Goal: Task Accomplishment & Management: Manage account settings

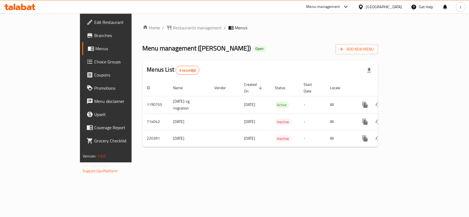
click at [94, 19] on span "Edit Restaurant" at bounding box center [124, 22] width 60 height 7
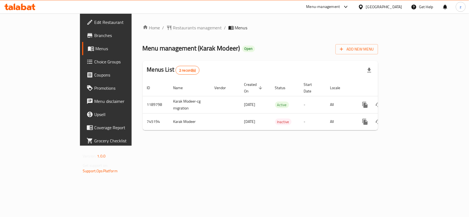
click at [94, 62] on span "Choice Groups" at bounding box center [124, 61] width 60 height 7
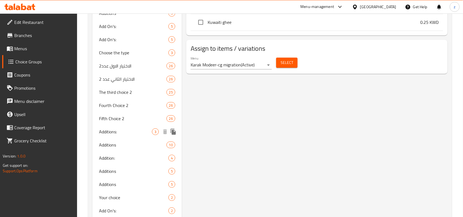
scroll to position [554, 0]
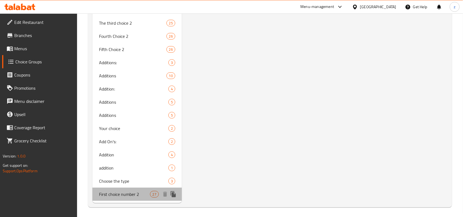
click at [106, 195] on span "First choice number 2" at bounding box center [124, 194] width 51 height 7
type input "First choice number 2"
type input "الاختيار الأول عدد ٢"
type input "2"
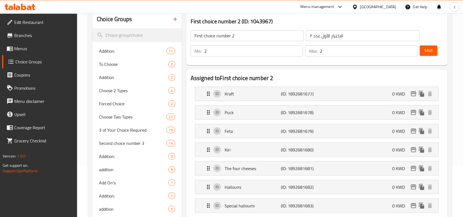
scroll to position [39, 0]
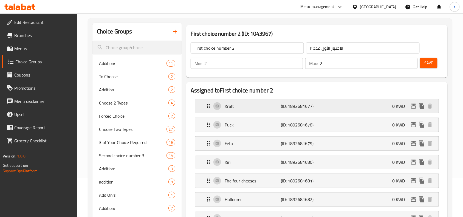
click at [242, 105] on p "Kraft" at bounding box center [253, 106] width 56 height 7
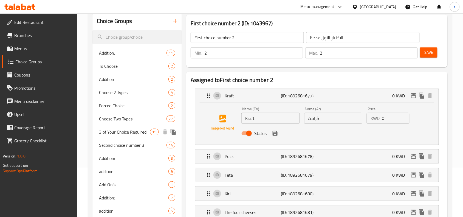
scroll to position [5, 0]
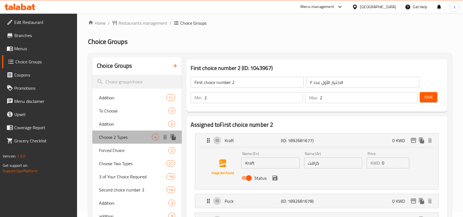
click at [107, 139] on span "Choose 2 Types" at bounding box center [125, 137] width 53 height 7
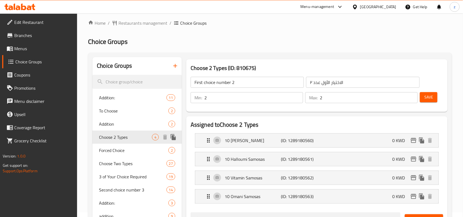
type input "Choose 2 Types"
type input "اختر 2 أنواع"
click at [239, 143] on p "10 Kiri Samosas" at bounding box center [253, 140] width 56 height 7
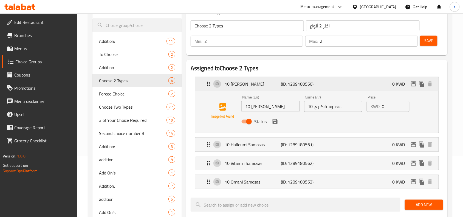
scroll to position [73, 0]
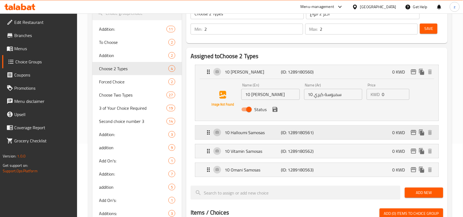
click at [242, 135] on p "10 Halloumi Samosas" at bounding box center [253, 132] width 56 height 7
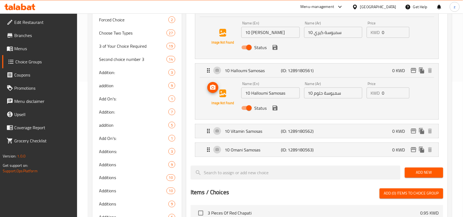
scroll to position [142, 0]
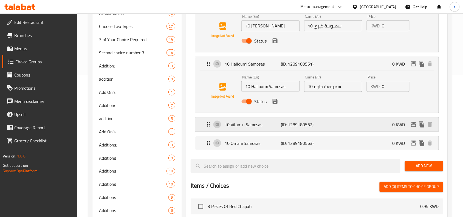
click at [235, 128] on p "10 Vitamin Samosas" at bounding box center [253, 124] width 56 height 7
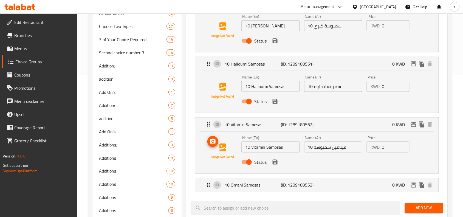
scroll to position [176, 0]
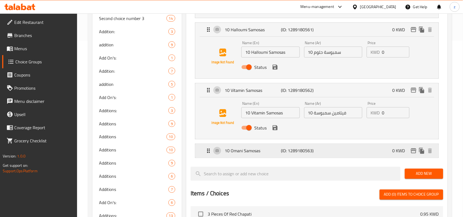
click at [239, 150] on p "10 Omani Samosas" at bounding box center [253, 151] width 56 height 7
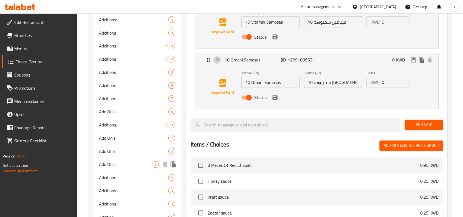
scroll to position [279, 0]
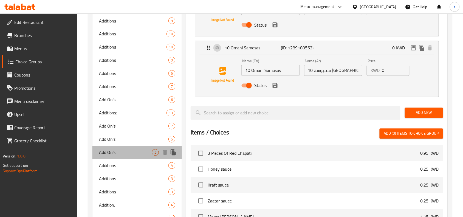
click at [109, 158] on div "Add On's: 5" at bounding box center [137, 152] width 89 height 13
type input "Add On's:"
type input "الإضافات:"
type input "0"
type input "3"
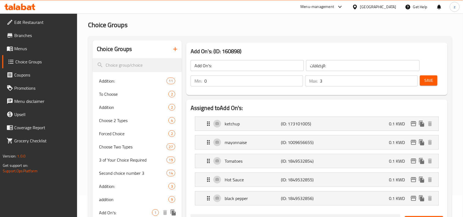
scroll to position [5, 0]
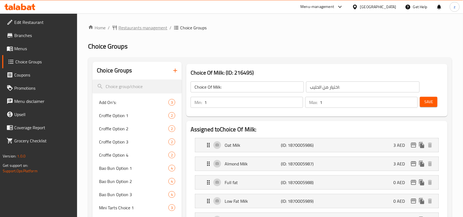
click at [138, 28] on span "Restaurants management" at bounding box center [143, 27] width 49 height 7
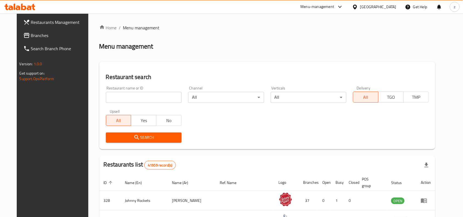
click at [40, 38] on span "Branches" at bounding box center [60, 35] width 59 height 7
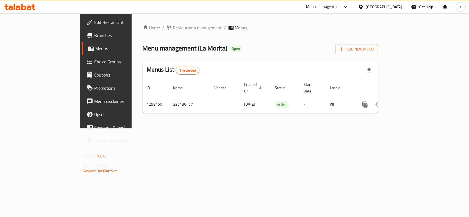
click at [94, 64] on span "Choice Groups" at bounding box center [124, 61] width 60 height 7
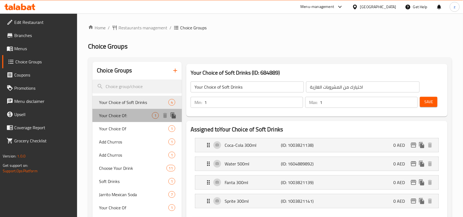
click at [119, 118] on span "Your Choice Of:" at bounding box center [125, 115] width 53 height 7
type input "Your Choice Of:"
type input "اختيارك من:"
type input "0"
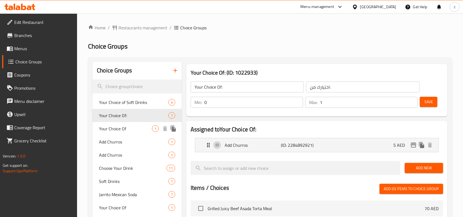
click at [116, 131] on span "Your Choice Of" at bounding box center [125, 128] width 53 height 7
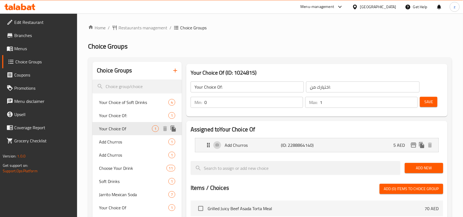
type input "Your Choice Of"
type input "إختيارك من"
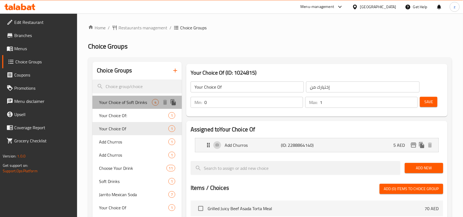
click at [114, 103] on span "Your Choice of Soft Drinks" at bounding box center [125, 102] width 53 height 7
type input "Your Choice of Soft Drinks"
type input "اختيارك من المشروبات الغازية"
type input "1"
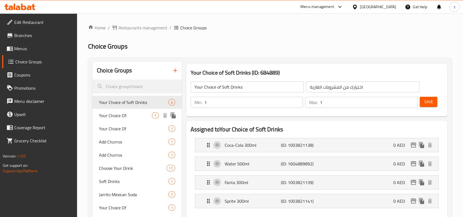
click at [111, 118] on span "Your Choice Of:" at bounding box center [125, 115] width 53 height 7
type input "Your Choice Of:"
type input "اختيارك من:"
type input "0"
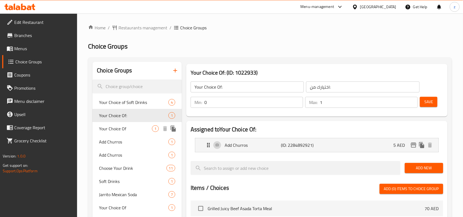
click at [110, 129] on span "Your Choice Of" at bounding box center [125, 128] width 53 height 7
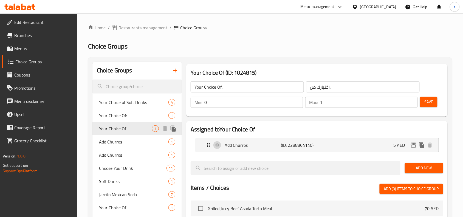
type input "Your Choice Of"
type input "إختيارك من"
click at [111, 141] on span "Add Churros" at bounding box center [125, 142] width 53 height 7
type input "Add Churros"
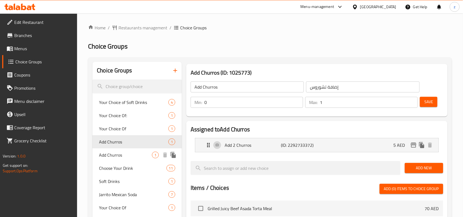
click at [113, 157] on span "Add Churros" at bounding box center [125, 155] width 53 height 7
type input "اضافة تشوروز"
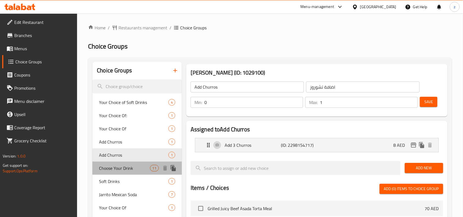
click at [113, 167] on span "Choose Your Drink" at bounding box center [124, 168] width 51 height 7
type input "Choose Your Drink"
type input "اختر مشروبك"
type input "1"
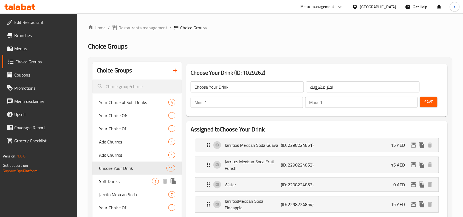
click at [109, 181] on span "Soft Drinks" at bounding box center [125, 181] width 53 height 7
type input "Soft Drinks"
type input "مشروبات غازيه"
type input "0"
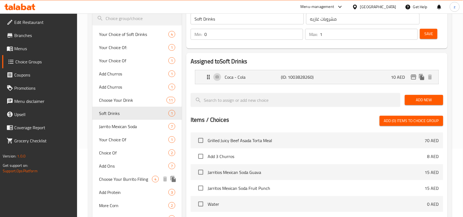
scroll to position [69, 0]
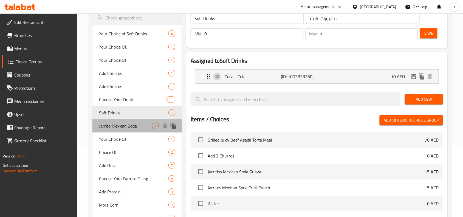
click at [114, 128] on span "Jarrito Mexican Soda" at bounding box center [125, 126] width 53 height 7
type input "Jarrito Mexican Soda"
type input "هاريتوز صودا مكسيكية"
type input "1"
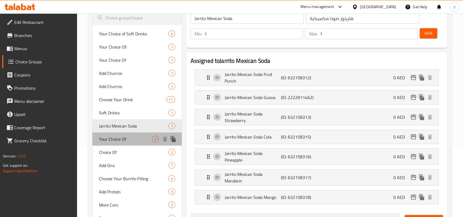
click at [111, 133] on div "Your Choice Of 1" at bounding box center [137, 139] width 89 height 13
type input "Your Choice Of"
type input "اختيارك من"
type input "0"
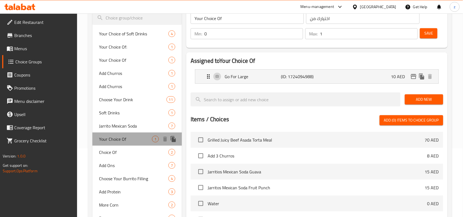
click at [113, 141] on span "Your Choice Of" at bounding box center [125, 139] width 53 height 7
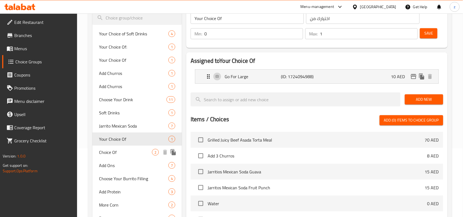
click at [109, 151] on span "Choice Of" at bounding box center [125, 152] width 53 height 7
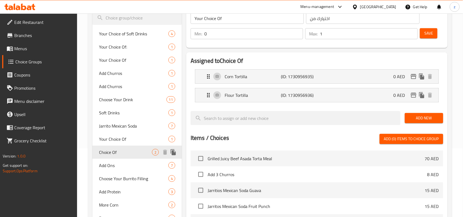
type input "Choice Of"
type input "اختيار من"
type input "1"
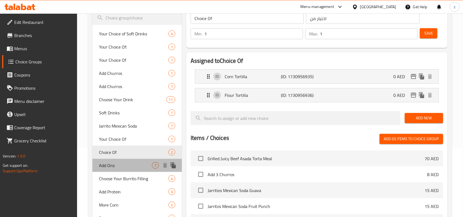
click at [109, 167] on span "Add Ons" at bounding box center [125, 165] width 53 height 7
type input "Add Ons"
type input "إضافات"
type input "0"
type input "7"
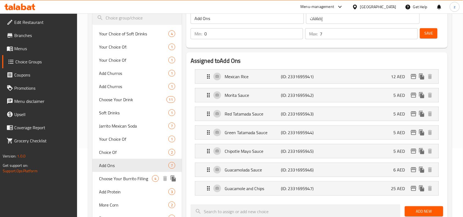
click at [106, 179] on span "Choose Your Burrito Filling" at bounding box center [125, 178] width 53 height 7
type input "Choose Your Burrito Filling"
type input "اختر حشوة البوريتو"
type input "4"
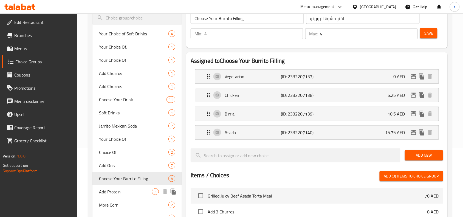
click at [110, 191] on span "Add Protein" at bounding box center [125, 192] width 53 height 7
type input "Add Protein"
type input "أضف بروتين"
type input "0"
type input "1"
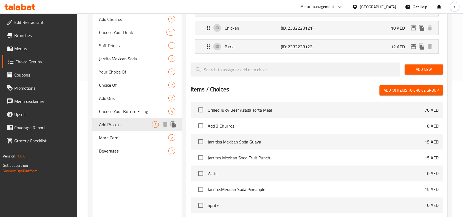
scroll to position [137, 0]
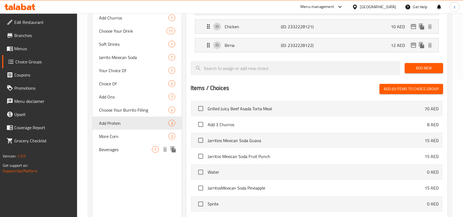
click at [111, 139] on span "More Corn" at bounding box center [133, 136] width 69 height 7
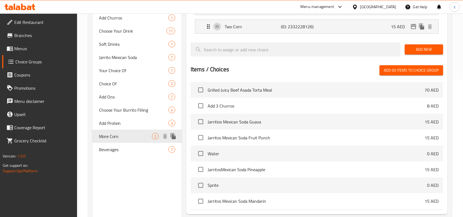
type input "More Corn"
type input "ذرة اكثر"
click at [110, 148] on span "Beverages" at bounding box center [125, 149] width 53 height 7
type input "Beverages"
type input "المشروبات"
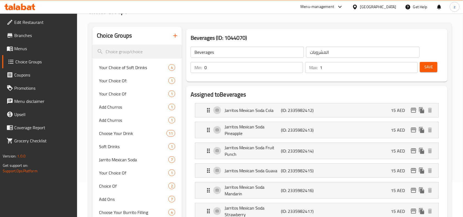
scroll to position [34, 0]
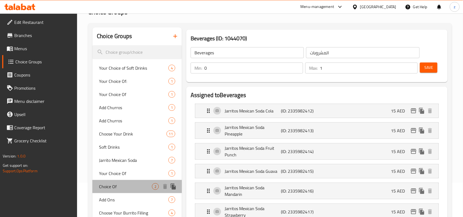
click at [124, 186] on span "Choice Of" at bounding box center [125, 186] width 53 height 7
type input "Choice Of"
type input "اختيار من"
type input "1"
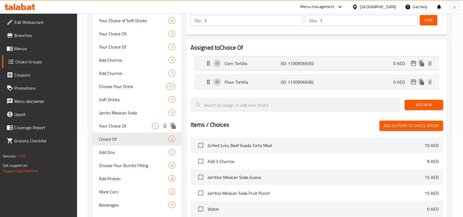
scroll to position [103, 0]
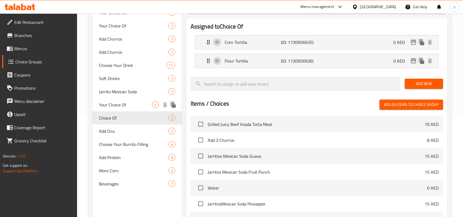
click at [124, 104] on span "Your Choice Of" at bounding box center [125, 105] width 53 height 7
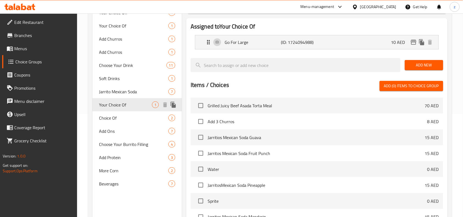
type input "Your Choice Of"
type input "اختيارك من"
type input "0"
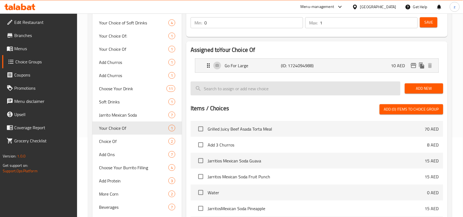
scroll to position [69, 0]
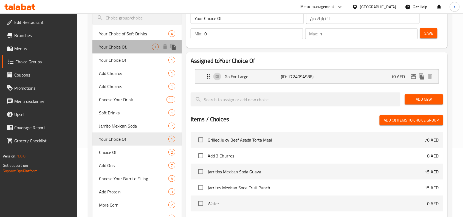
click at [116, 47] on span "Your Choice Of:" at bounding box center [125, 47] width 53 height 7
type input "Your Choice Of:"
type input "اختيارك من:"
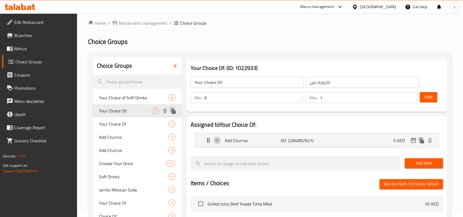
scroll to position [0, 0]
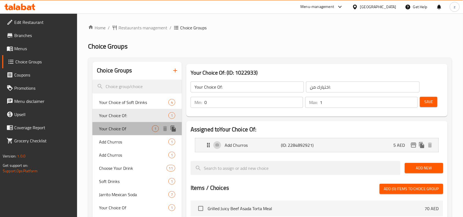
click at [112, 127] on span "Your Choice Of" at bounding box center [125, 128] width 53 height 7
type input "Your Choice Of"
type input "إختيارك من"
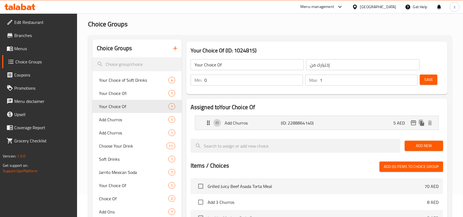
scroll to position [34, 0]
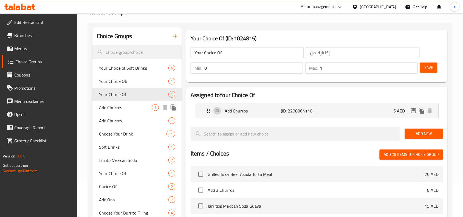
click at [112, 110] on span "Add Churros" at bounding box center [125, 107] width 53 height 7
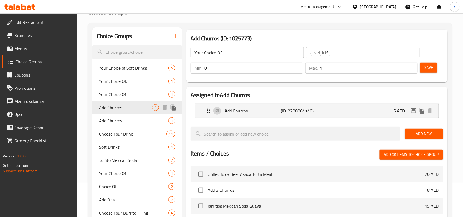
type input "Add Churros"
click at [115, 121] on span "Add Churros" at bounding box center [125, 120] width 53 height 7
type input "اضافة تشوروز"
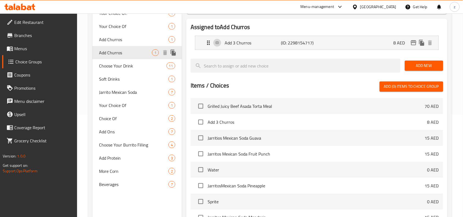
scroll to position [103, 0]
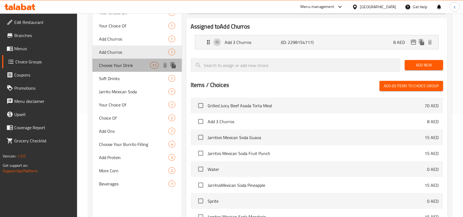
click at [122, 66] on span "Choose Your Drink" at bounding box center [124, 65] width 51 height 7
type input "Choose Your Drink"
type input "اختر مشروبك"
type input "1"
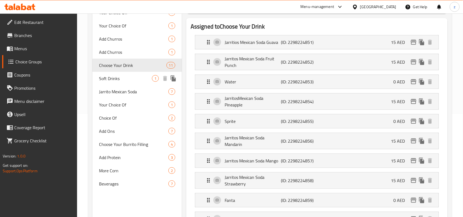
click at [116, 79] on span "Soft Drinks" at bounding box center [125, 78] width 53 height 7
type input "Soft Drinks"
type input "مشروبات غازيه"
type input "0"
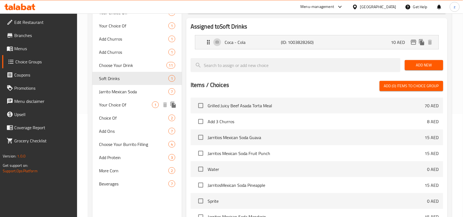
click at [125, 104] on span "Your Choice Of" at bounding box center [125, 105] width 53 height 7
type input "Your Choice Of"
type input "اختيارك من"
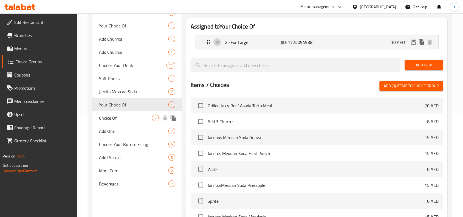
click at [112, 120] on span "Choice Of" at bounding box center [125, 118] width 53 height 7
type input "Choice Of"
type input "اختيار من"
type input "1"
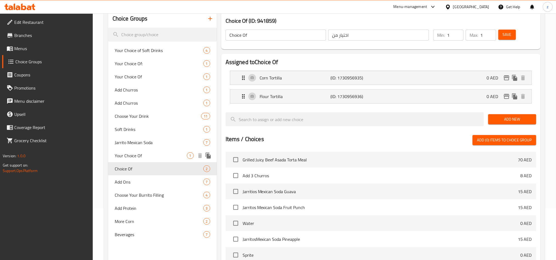
scroll to position [0, 0]
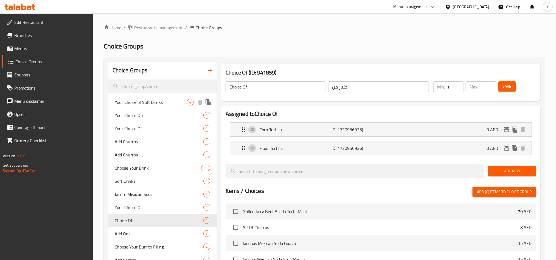
click at [153, 102] on span "Your Choice of Soft Drinks" at bounding box center [151, 102] width 72 height 7
type input "Your Choice of Soft Drinks"
type input "اختيارك من المشروبات الغازية"
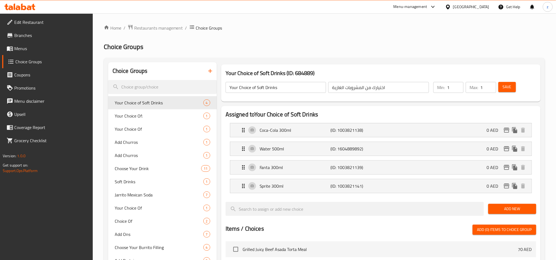
click at [139, 32] on div "Home / Restaurants management / Choice Groups Choice Groups Choice Groups Your …" at bounding box center [324, 234] width 441 height 421
click at [141, 29] on span "Restaurants management" at bounding box center [158, 28] width 49 height 7
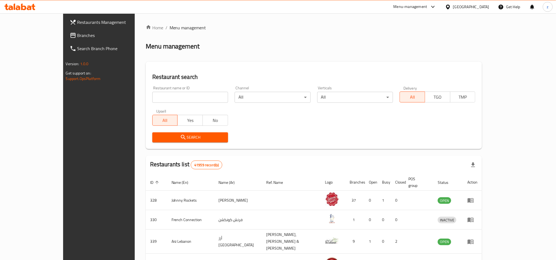
click at [77, 38] on span "Branches" at bounding box center [114, 35] width 74 height 7
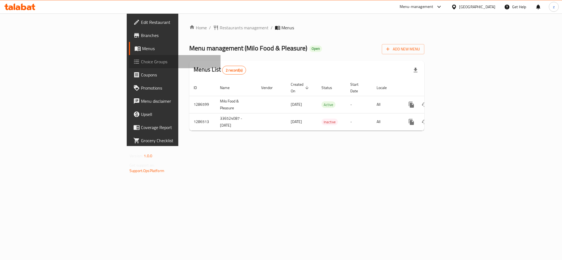
click at [141, 64] on span "Choice Groups" at bounding box center [178, 61] width 75 height 7
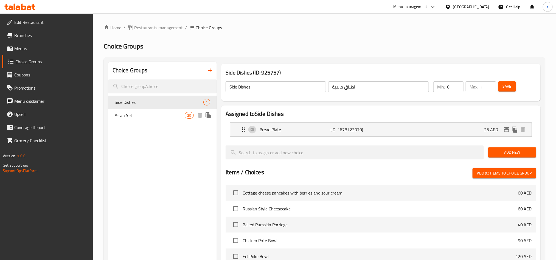
click at [133, 115] on span "Asian Set" at bounding box center [150, 115] width 70 height 7
type input "Asian Set"
type input "قائمة آسيوية"
type input "2"
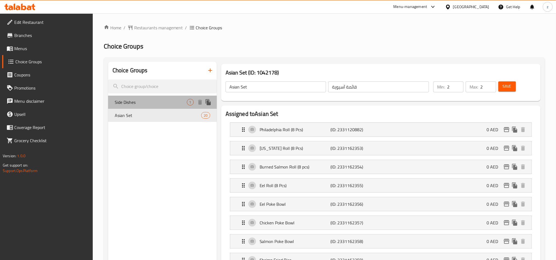
click at [149, 104] on span "Side Dishes" at bounding box center [151, 102] width 72 height 7
type input "Side Dishes"
type input "أطباق جانبية"
type input "0"
type input "1"
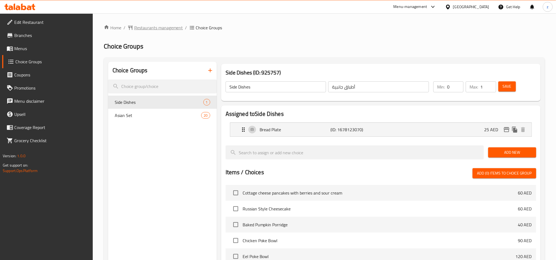
click at [157, 29] on span "Restaurants management" at bounding box center [158, 27] width 49 height 7
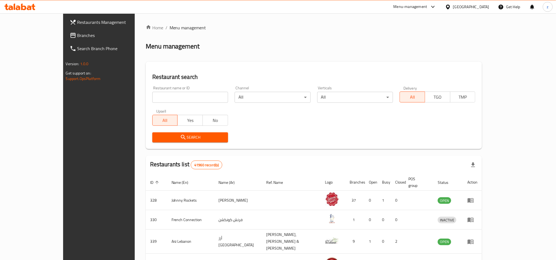
click at [77, 37] on span "Branches" at bounding box center [114, 35] width 74 height 7
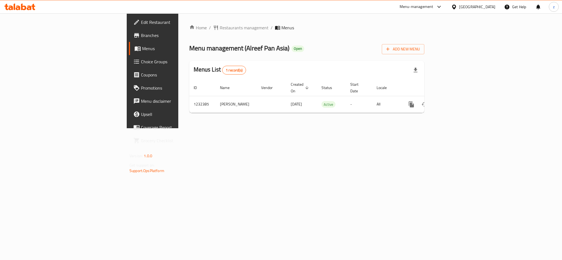
click at [141, 22] on span "Edit Restaurant" at bounding box center [178, 22] width 75 height 7
click at [141, 21] on span "Edit Restaurant" at bounding box center [178, 22] width 75 height 7
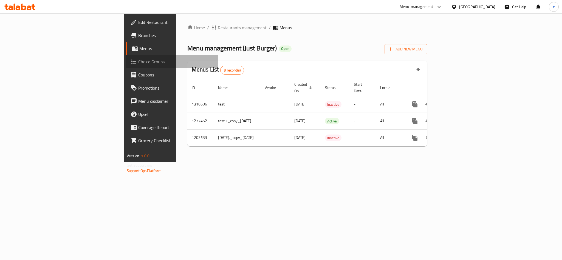
click at [138, 61] on span "Choice Groups" at bounding box center [175, 61] width 75 height 7
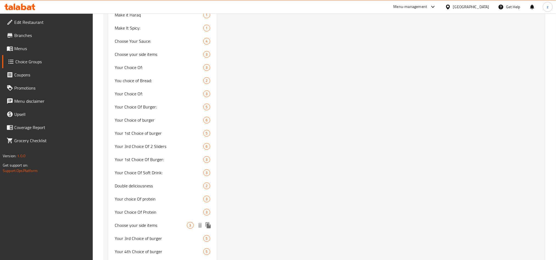
scroll to position [576, 0]
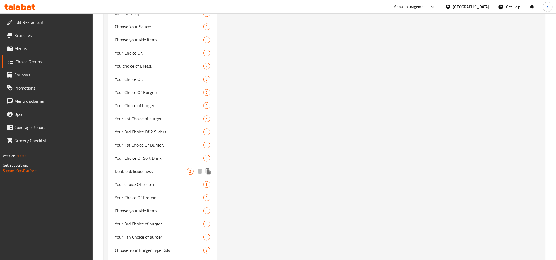
click at [153, 174] on div "Double deliciousness 2" at bounding box center [162, 171] width 109 height 13
type input "Double deliciousness"
type input "لذة دبل"
type input "0"
type input "2"
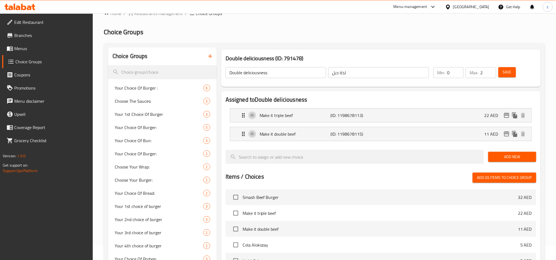
scroll to position [0, 0]
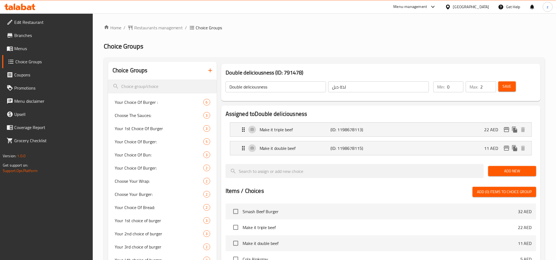
click at [332, 44] on h2 "Choice Groups" at bounding box center [324, 46] width 441 height 9
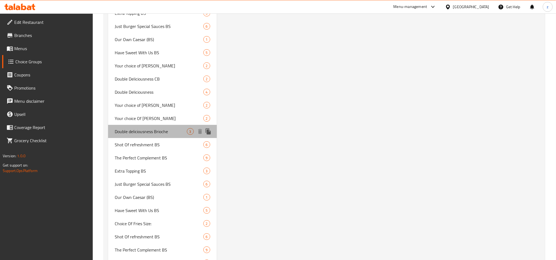
click at [147, 131] on span "Double deliciousness Brioche" at bounding box center [151, 131] width 72 height 7
type input "Double deliciousness Brioche"
type input "لذة دبل بريوش"
type input "1"
click at [147, 130] on span "Double deliciousness Brioche" at bounding box center [151, 131] width 72 height 7
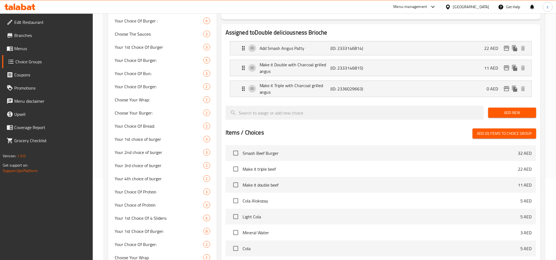
scroll to position [0, 0]
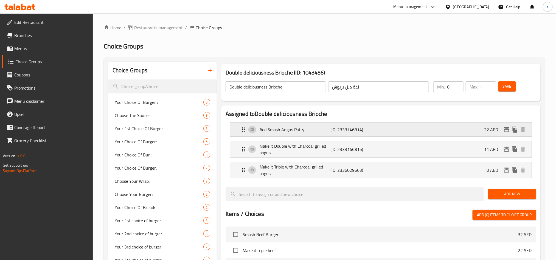
click at [288, 134] on div "Add Smash [PERSON_NAME] (ID: 2333146814) 22 AED" at bounding box center [382, 130] width 285 height 14
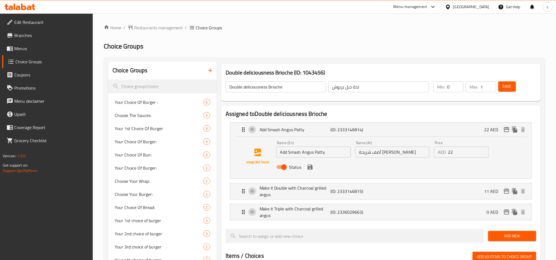
click at [403, 153] on input "أضف شريحة [PERSON_NAME]" at bounding box center [392, 152] width 74 height 11
click at [305, 189] on p "Make it Double with Charcoal grilled angus" at bounding box center [295, 191] width 71 height 13
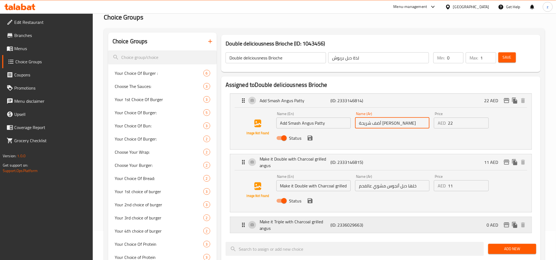
scroll to position [82, 0]
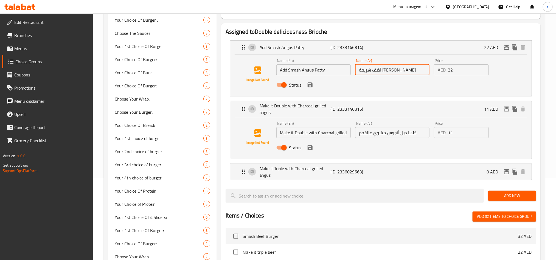
click at [381, 135] on input "خلها دبل أنجوس مشوي عالفحم" at bounding box center [392, 132] width 74 height 11
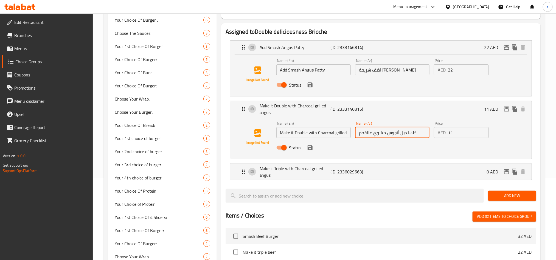
click at [381, 135] on input "خلها دبل أنجوس مشوي عالفحم" at bounding box center [392, 132] width 74 height 11
click at [274, 169] on p "Make it Triple with Charcoal grilled angus" at bounding box center [295, 172] width 71 height 13
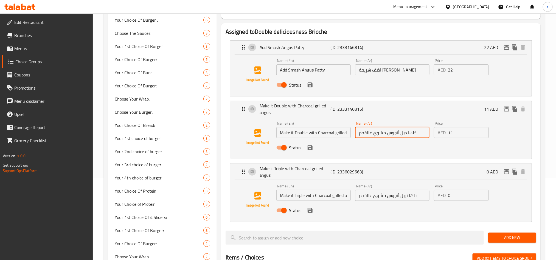
scroll to position [124, 0]
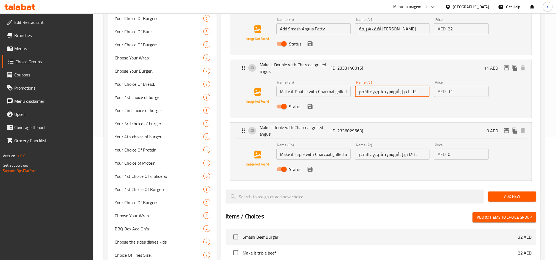
click at [387, 170] on div "Status" at bounding box center [392, 169] width 237 height 15
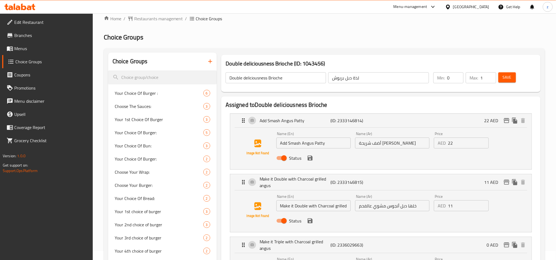
scroll to position [0, 0]
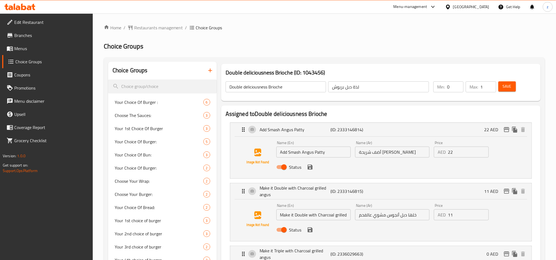
click at [273, 42] on h2 "Choice Groups" at bounding box center [324, 46] width 441 height 9
click at [150, 29] on span "Restaurants management" at bounding box center [158, 27] width 49 height 7
